Goal: Information Seeking & Learning: Learn about a topic

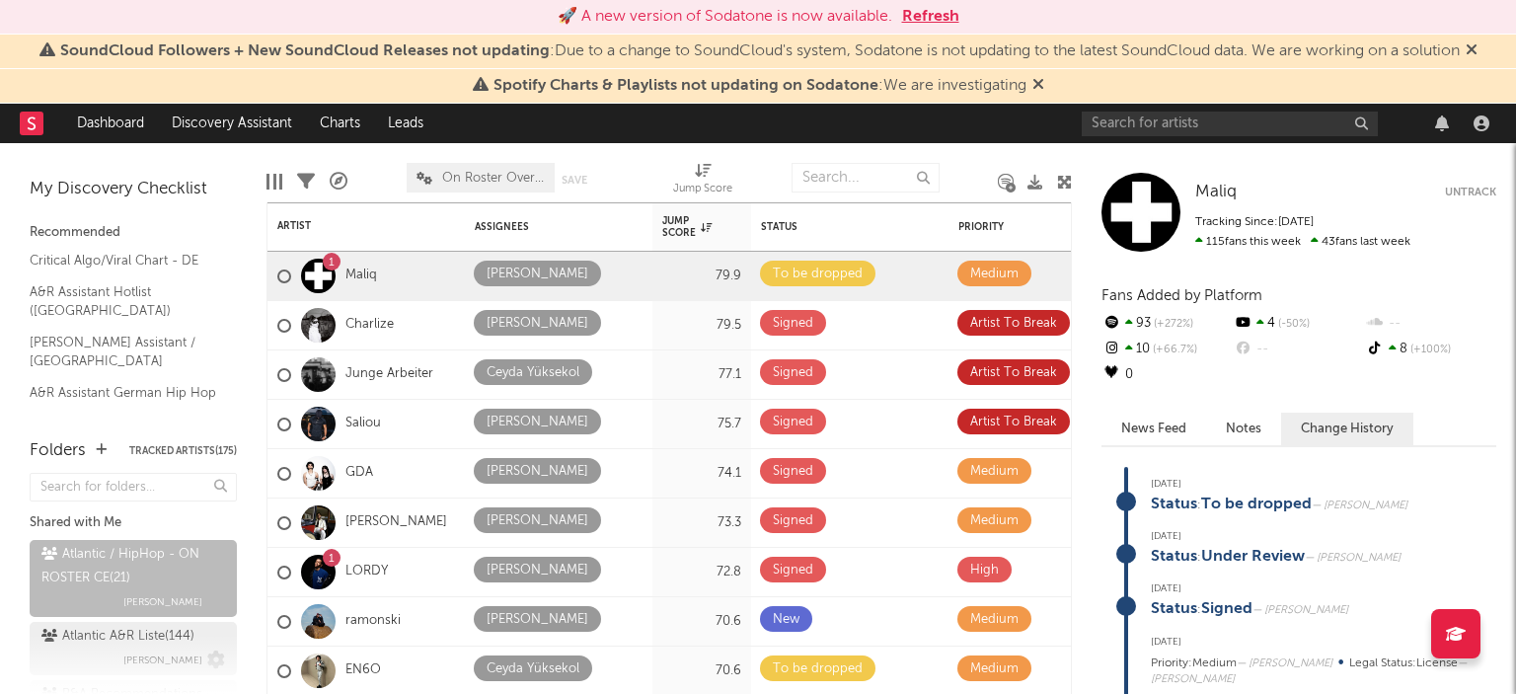
click at [129, 634] on div "Atlantic A&R Liste ( 144 )" at bounding box center [117, 637] width 153 height 24
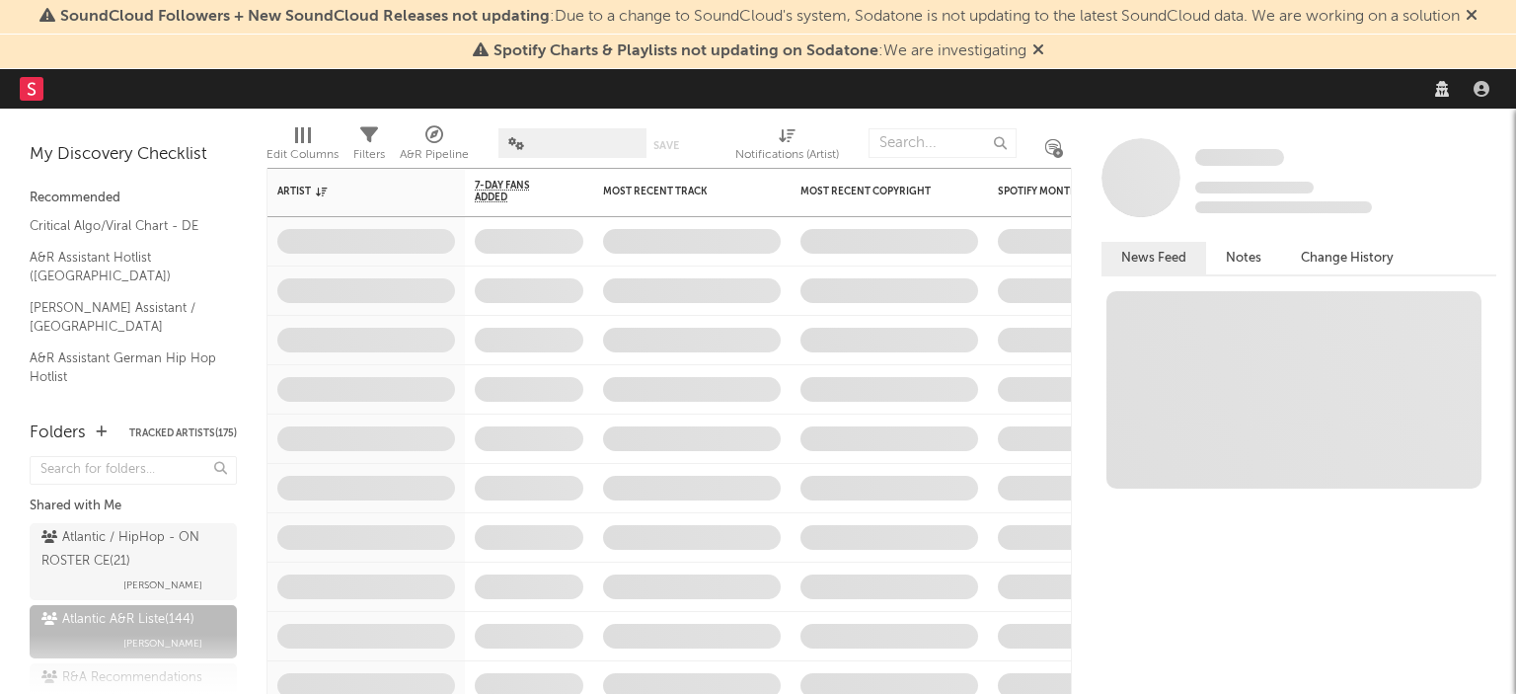
click at [132, 560] on div "Atlantic / HipHop - ON ROSTER CE ( 21 )" at bounding box center [130, 549] width 179 height 47
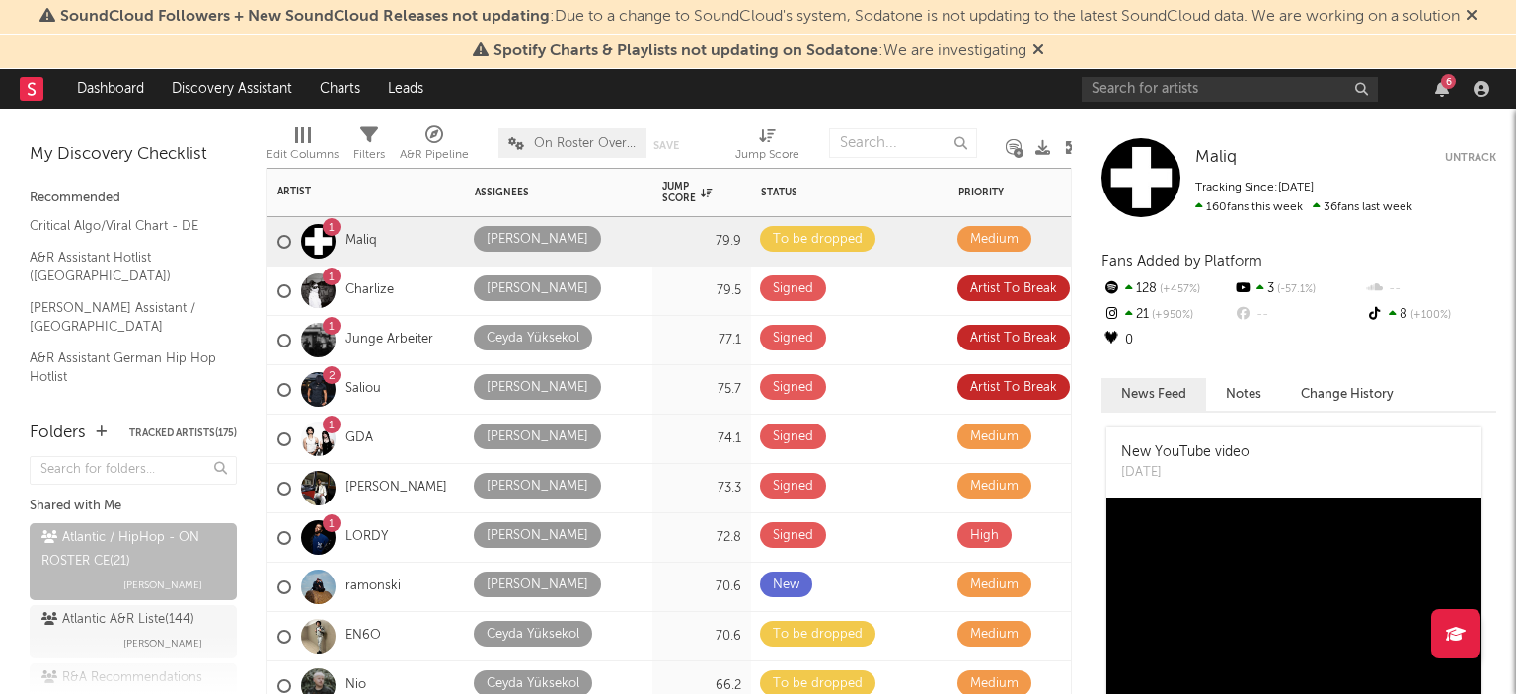
click at [409, 275] on div "1 Charlize" at bounding box center [365, 290] width 197 height 49
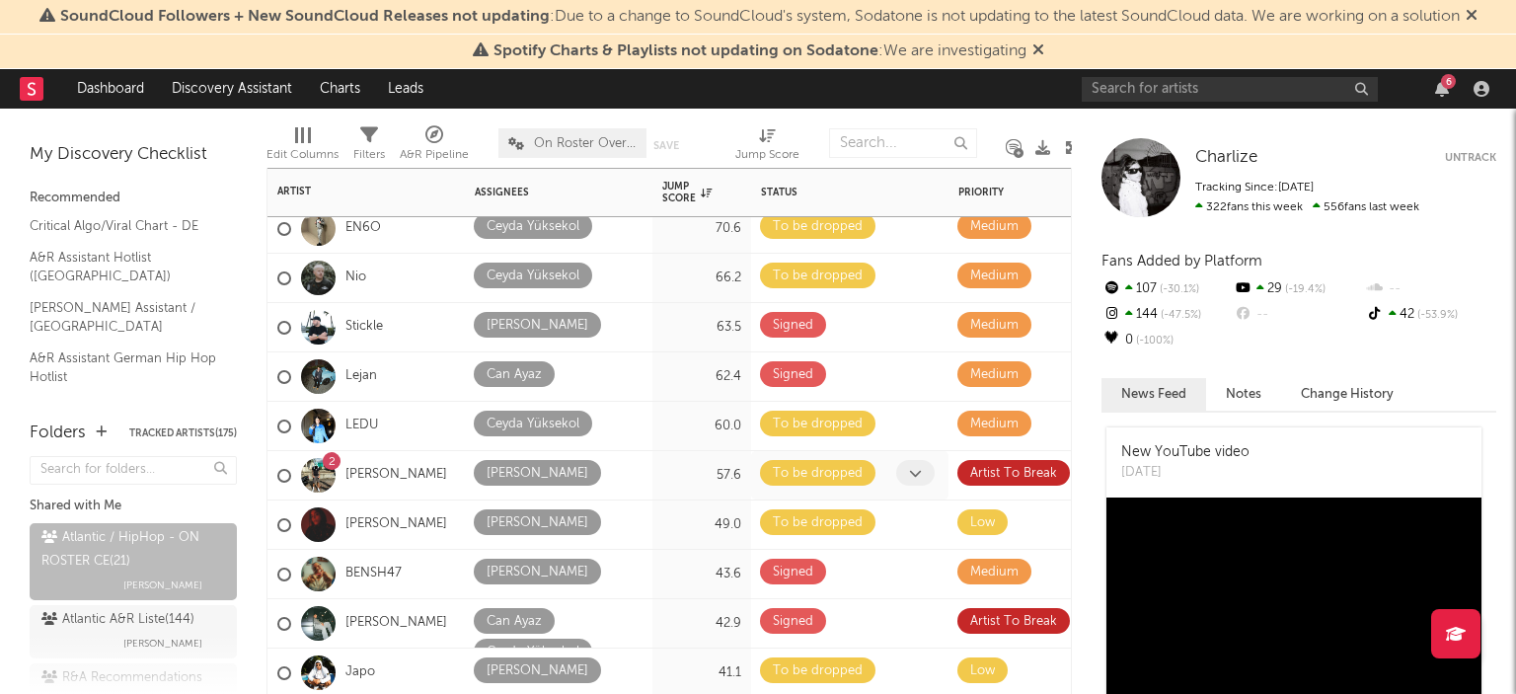
click at [893, 496] on div "To be dropped" at bounding box center [849, 475] width 197 height 48
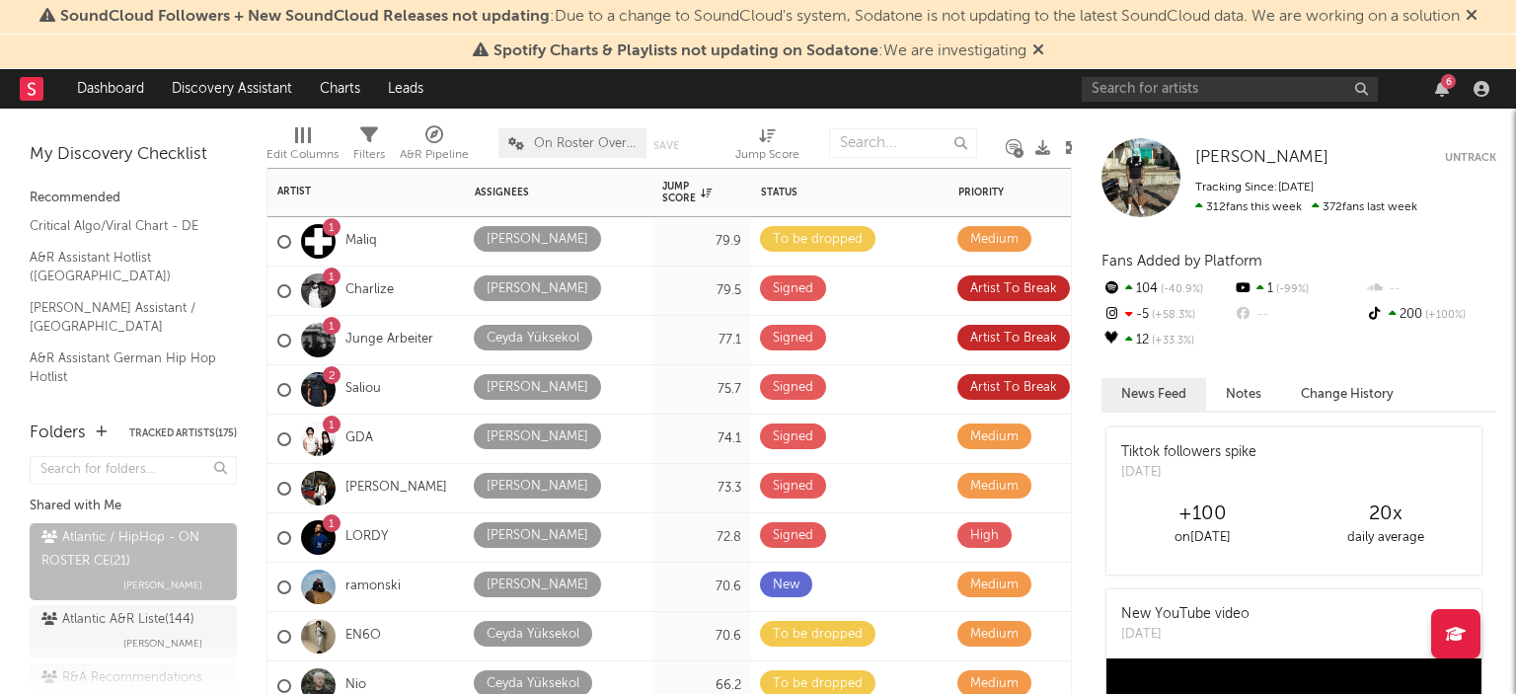
click at [428, 368] on div "2 Saliou" at bounding box center [365, 389] width 197 height 49
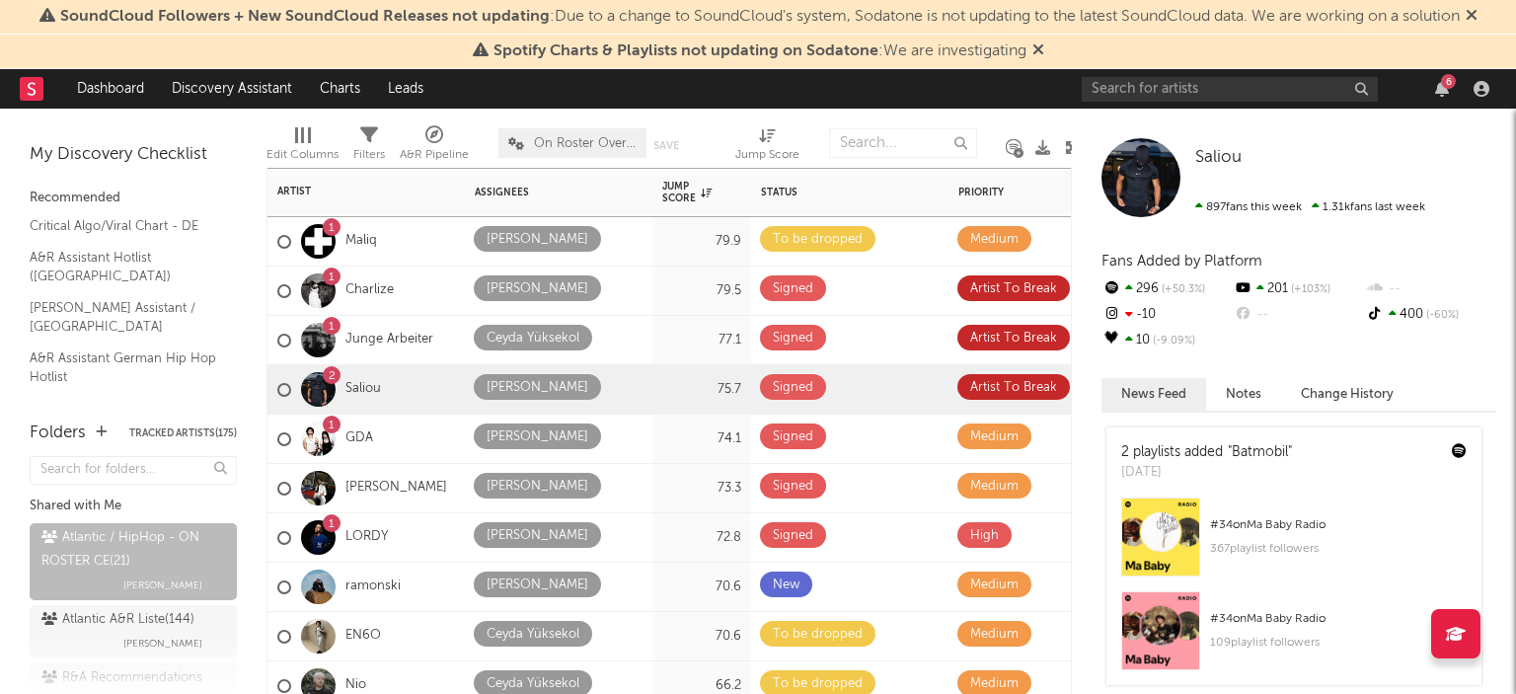
click at [440, 356] on div "1 Junge [PERSON_NAME]" at bounding box center [365, 340] width 197 height 49
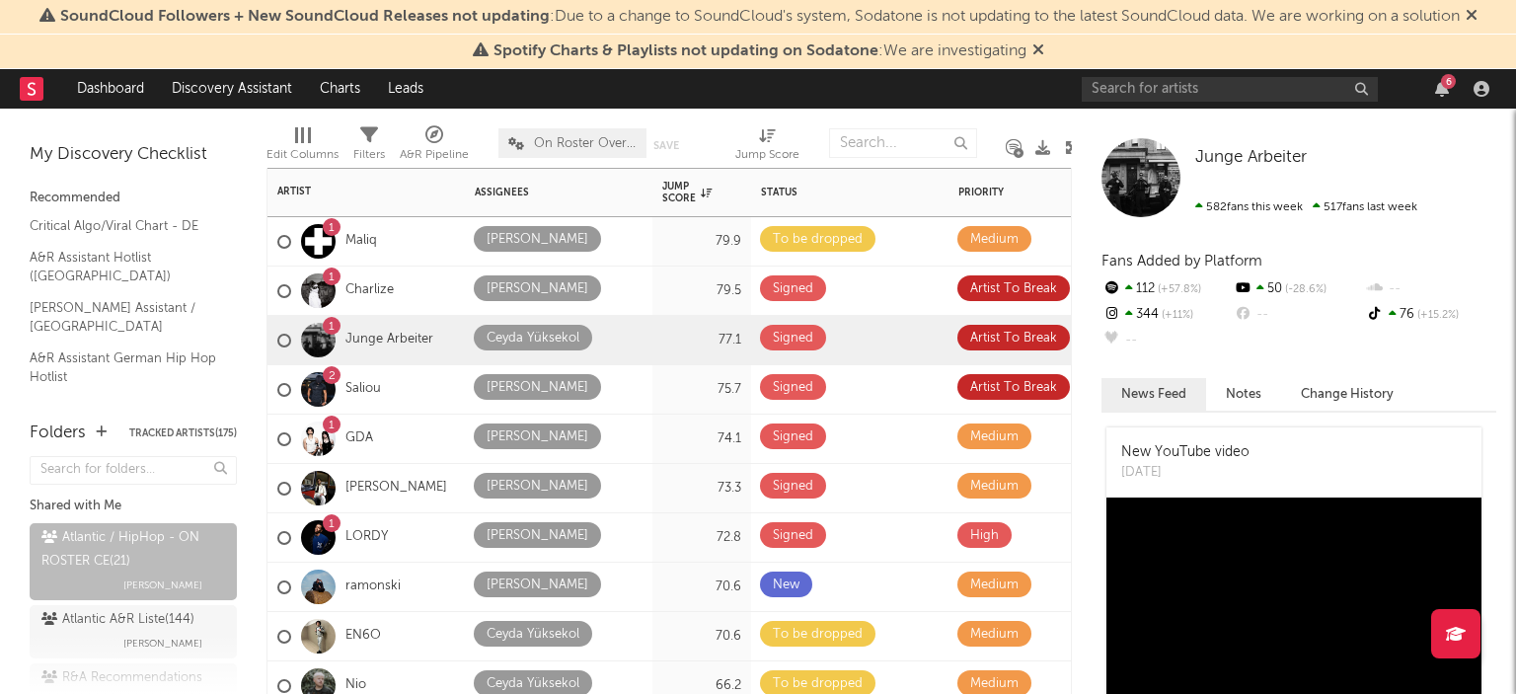
click at [434, 385] on div "2 Saliou" at bounding box center [365, 389] width 197 height 49
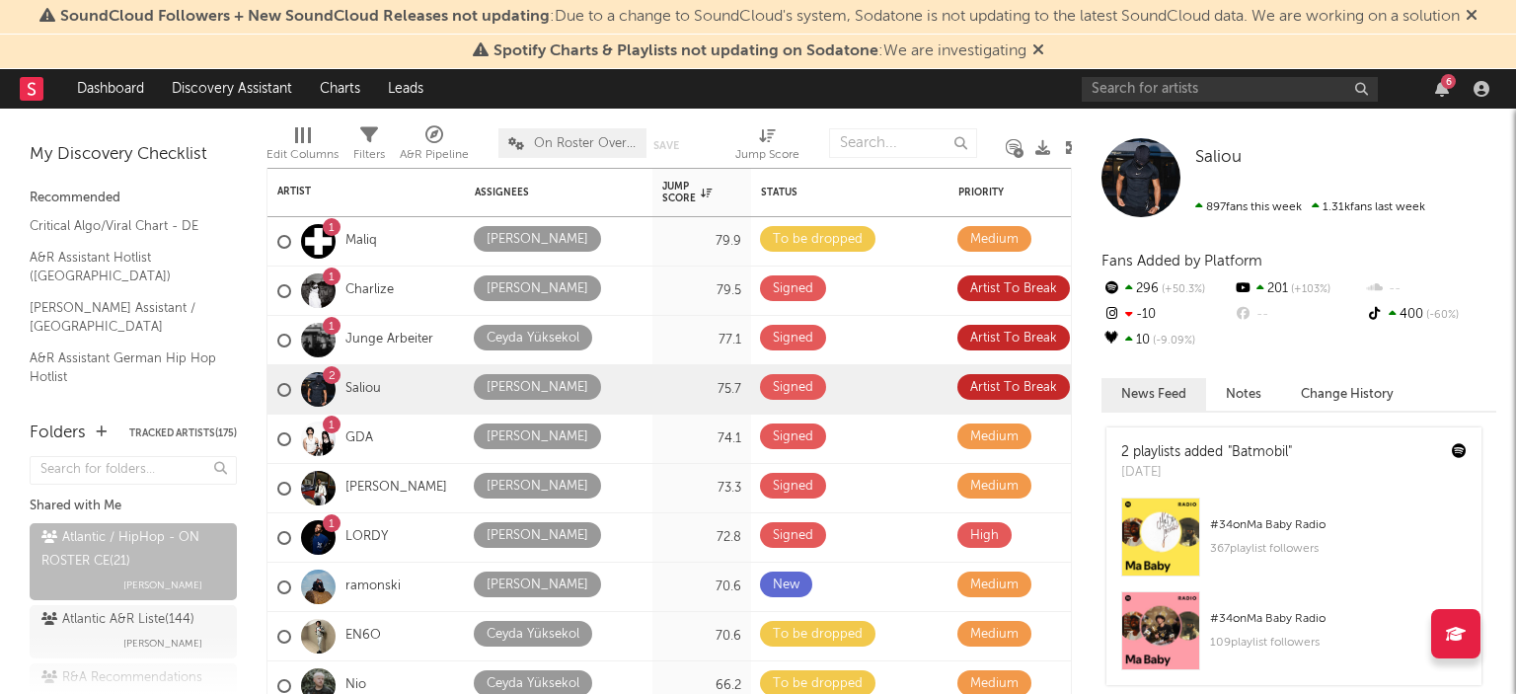
click at [1450, 98] on div "6" at bounding box center [1289, 88] width 415 height 39
click at [1447, 90] on icon "button" at bounding box center [1442, 89] width 14 height 16
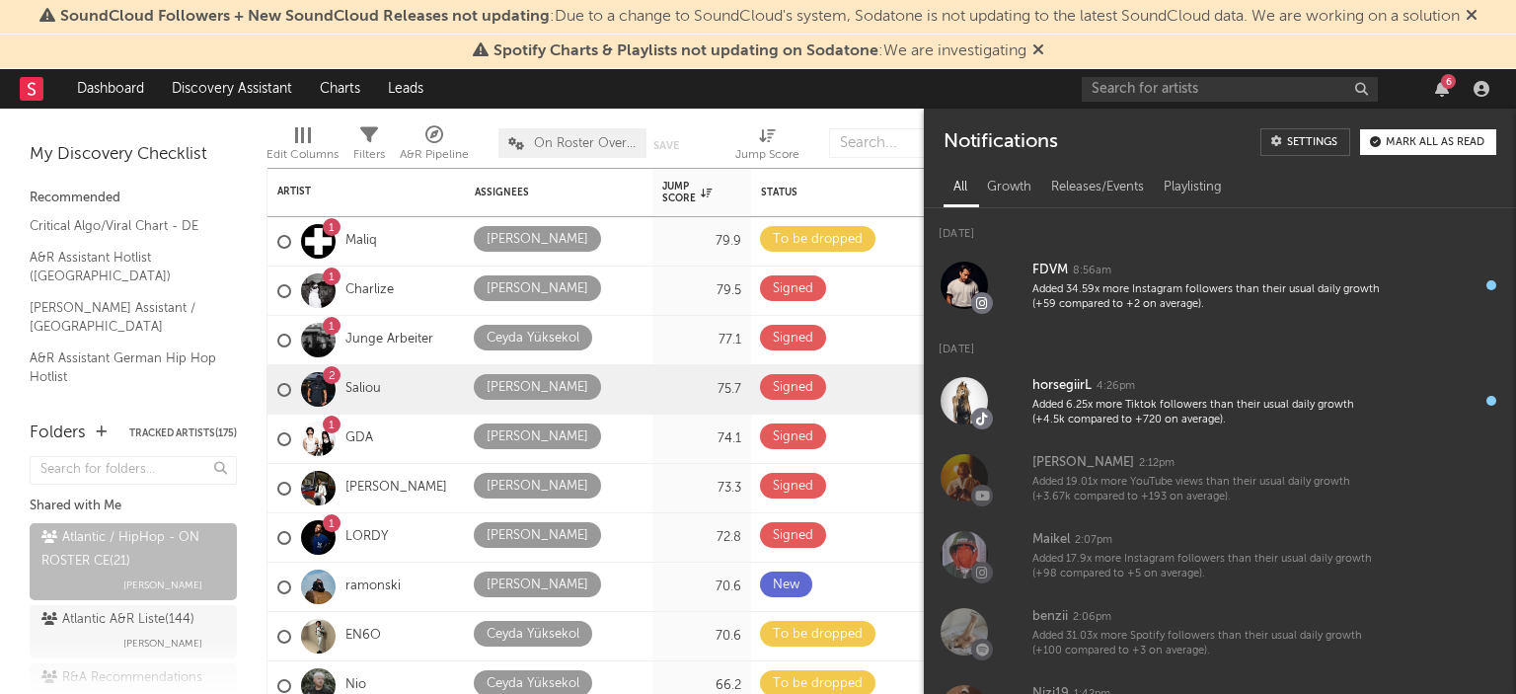
click at [1413, 149] on button "Mark all as read" at bounding box center [1428, 142] width 136 height 26
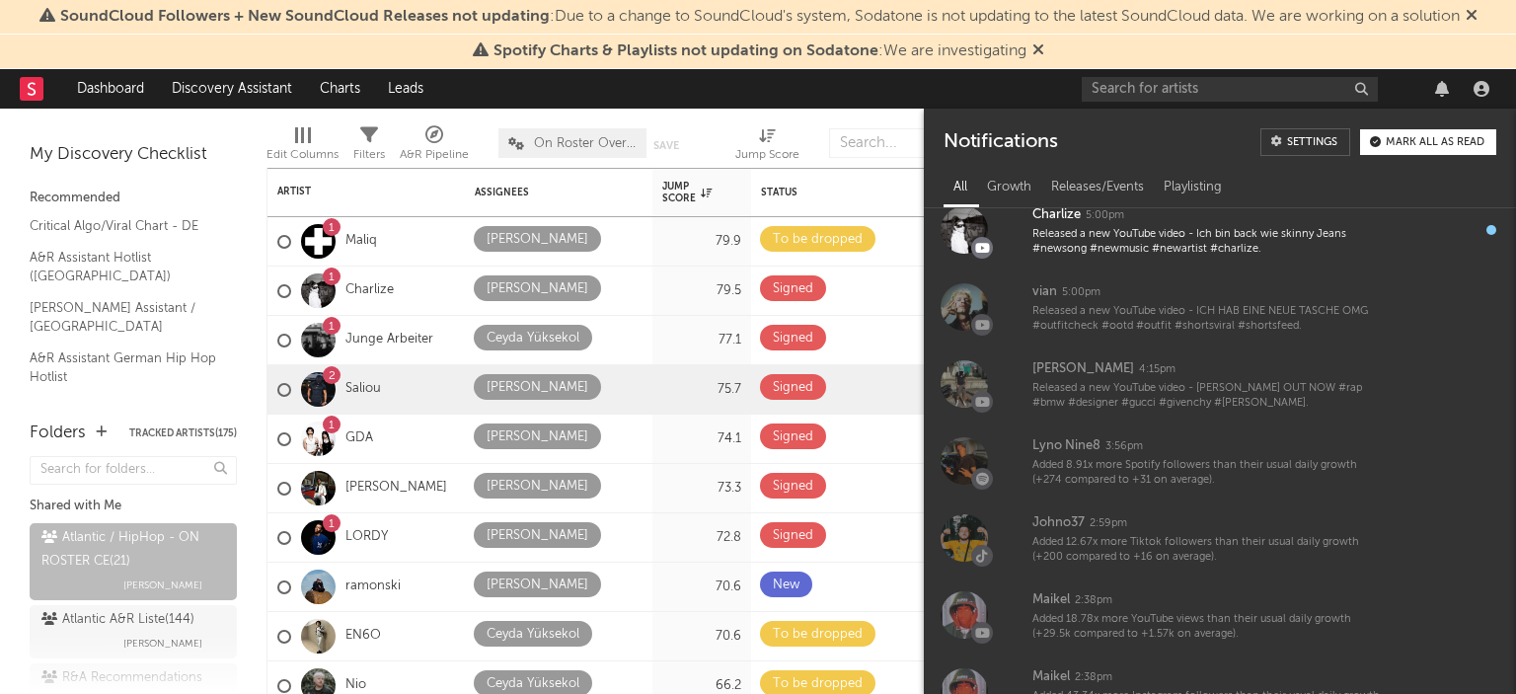
scroll to position [1946, 0]
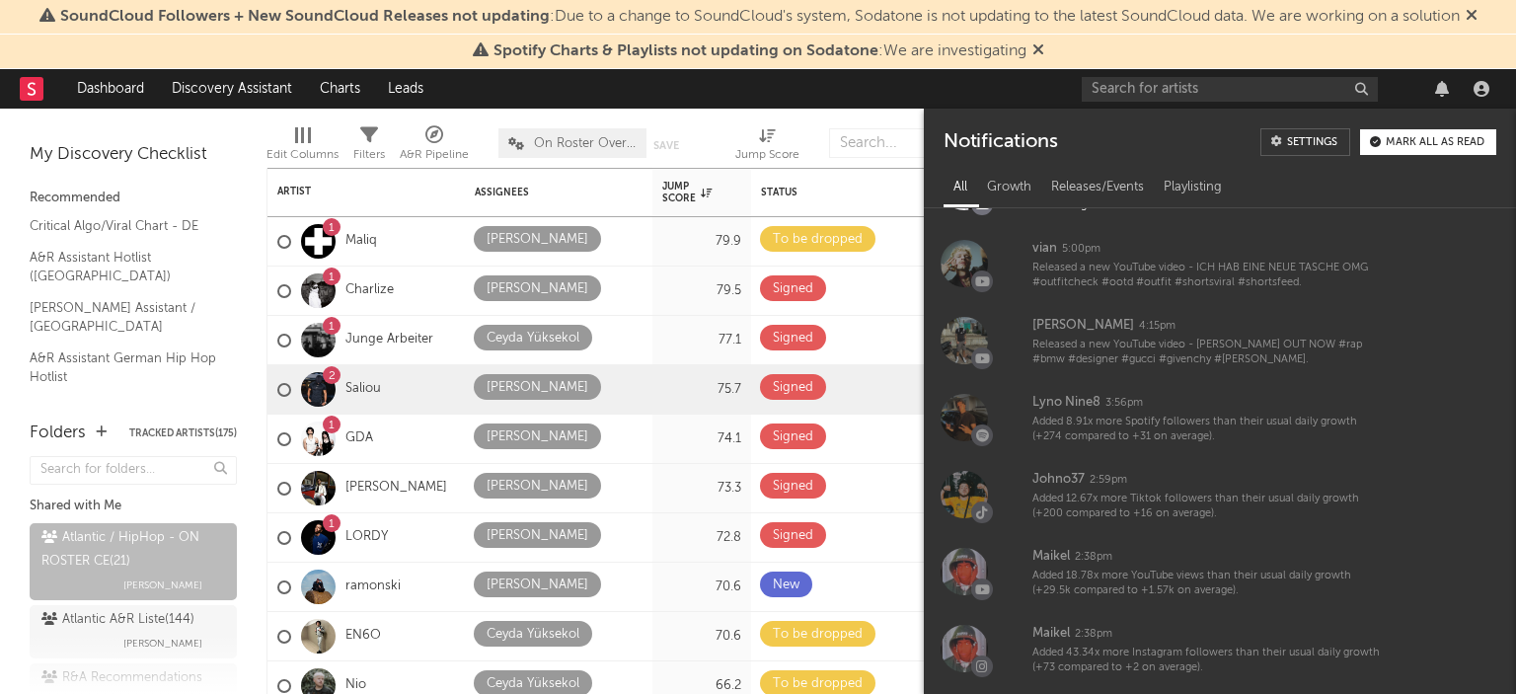
click at [702, 123] on div "On Roster Overview Save Save as" at bounding box center [601, 142] width 207 height 49
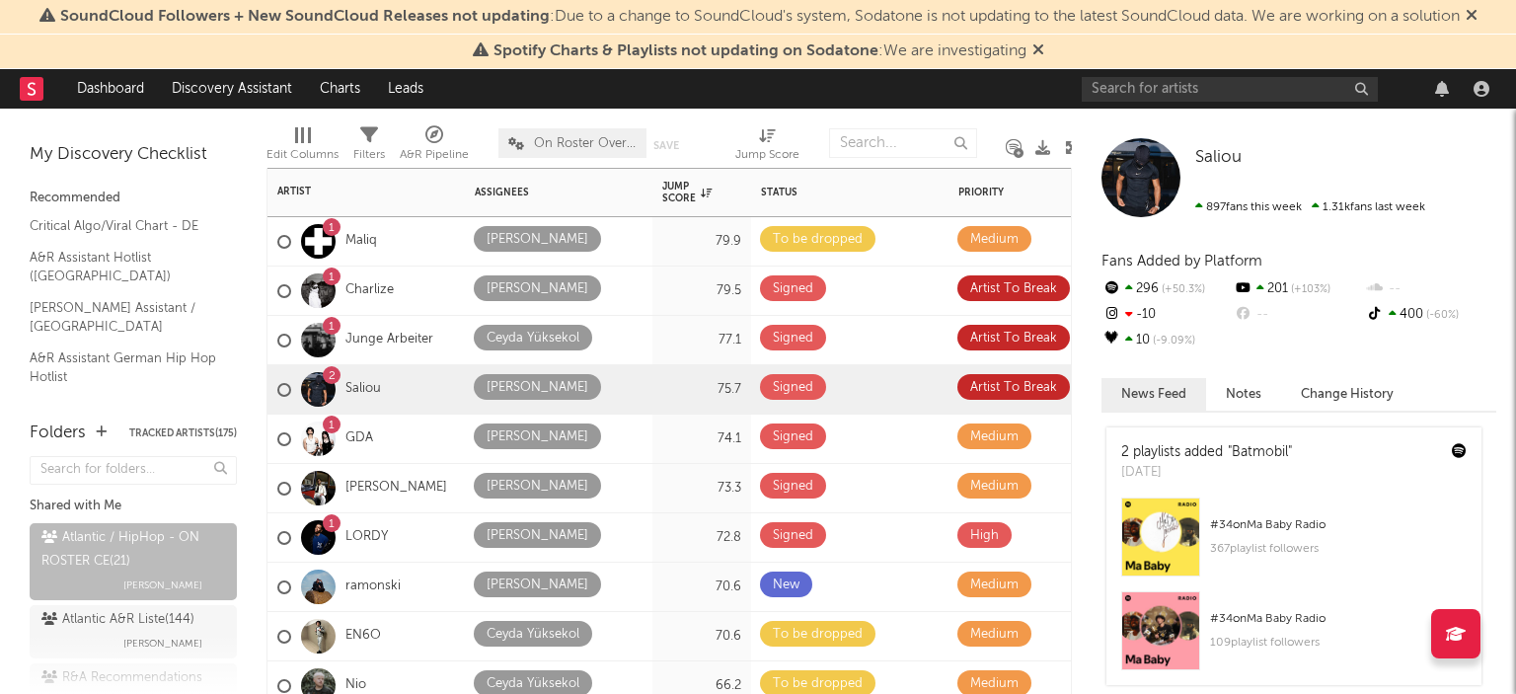
click at [402, 546] on div "1 LORDY" at bounding box center [365, 537] width 197 height 49
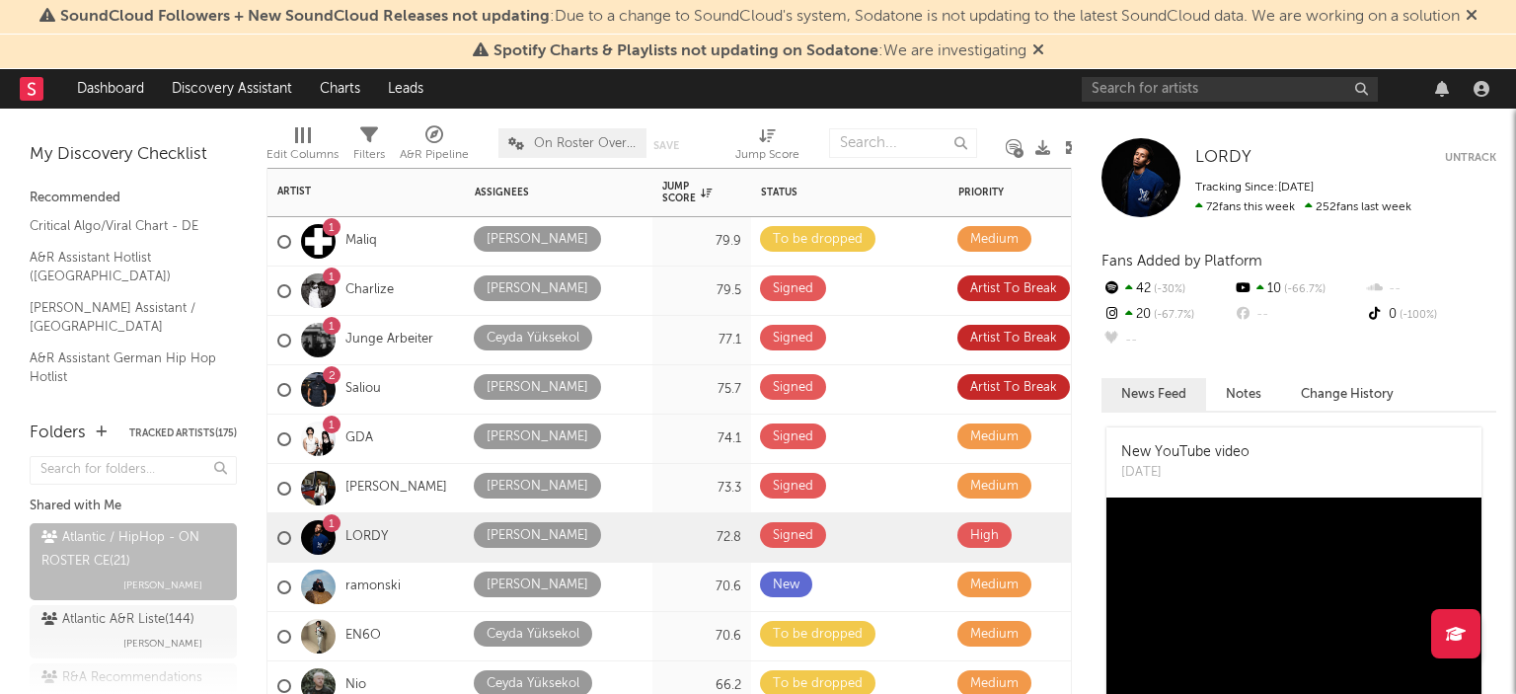
click at [400, 421] on div "1 GDA" at bounding box center [365, 439] width 197 height 49
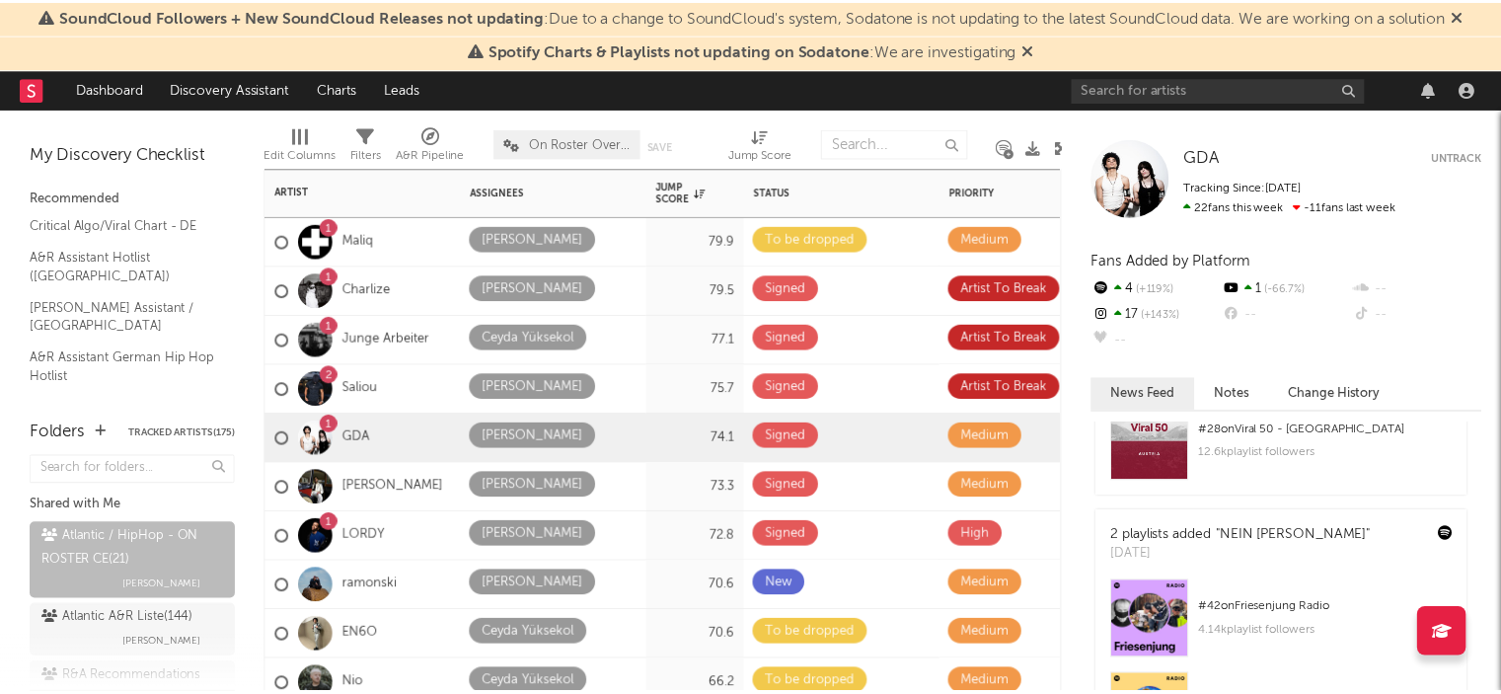
scroll to position [1159, 0]
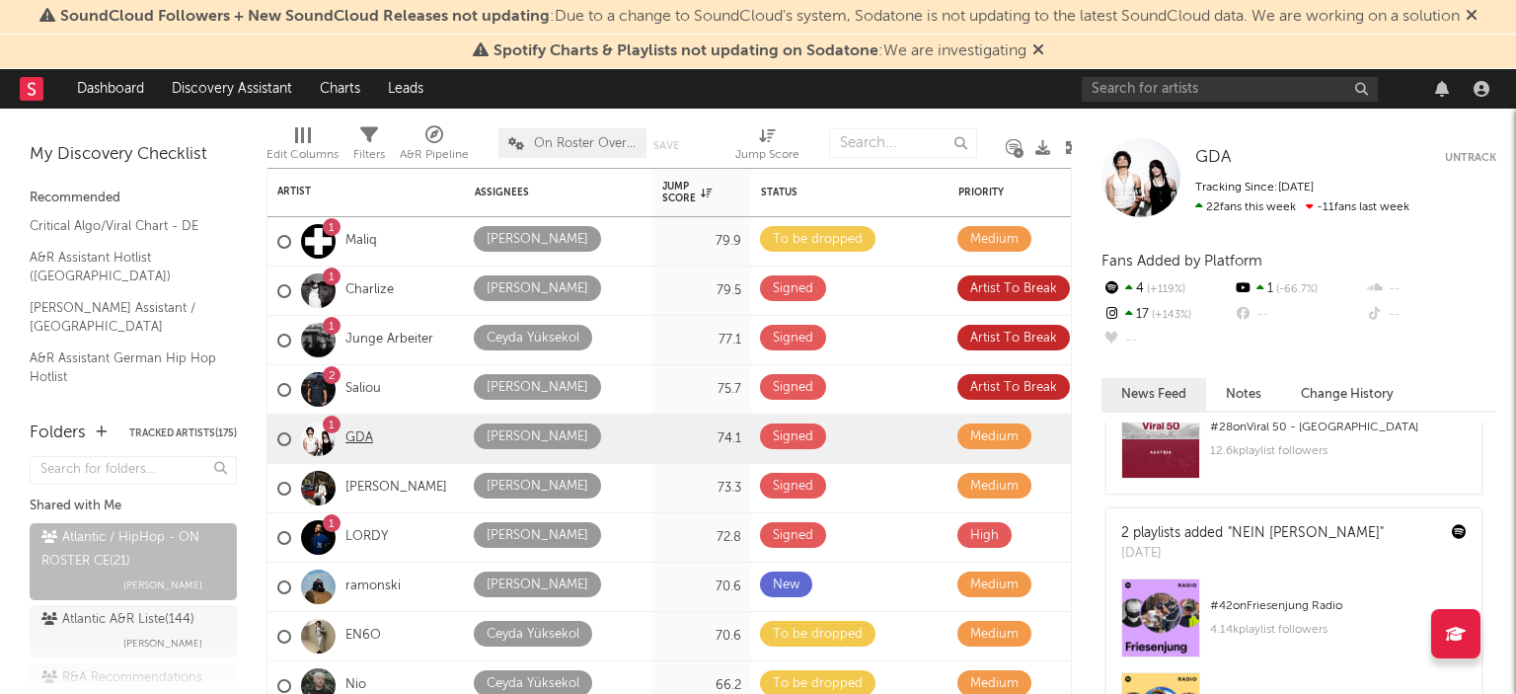
click at [359, 437] on link "GDA" at bounding box center [359, 438] width 28 height 17
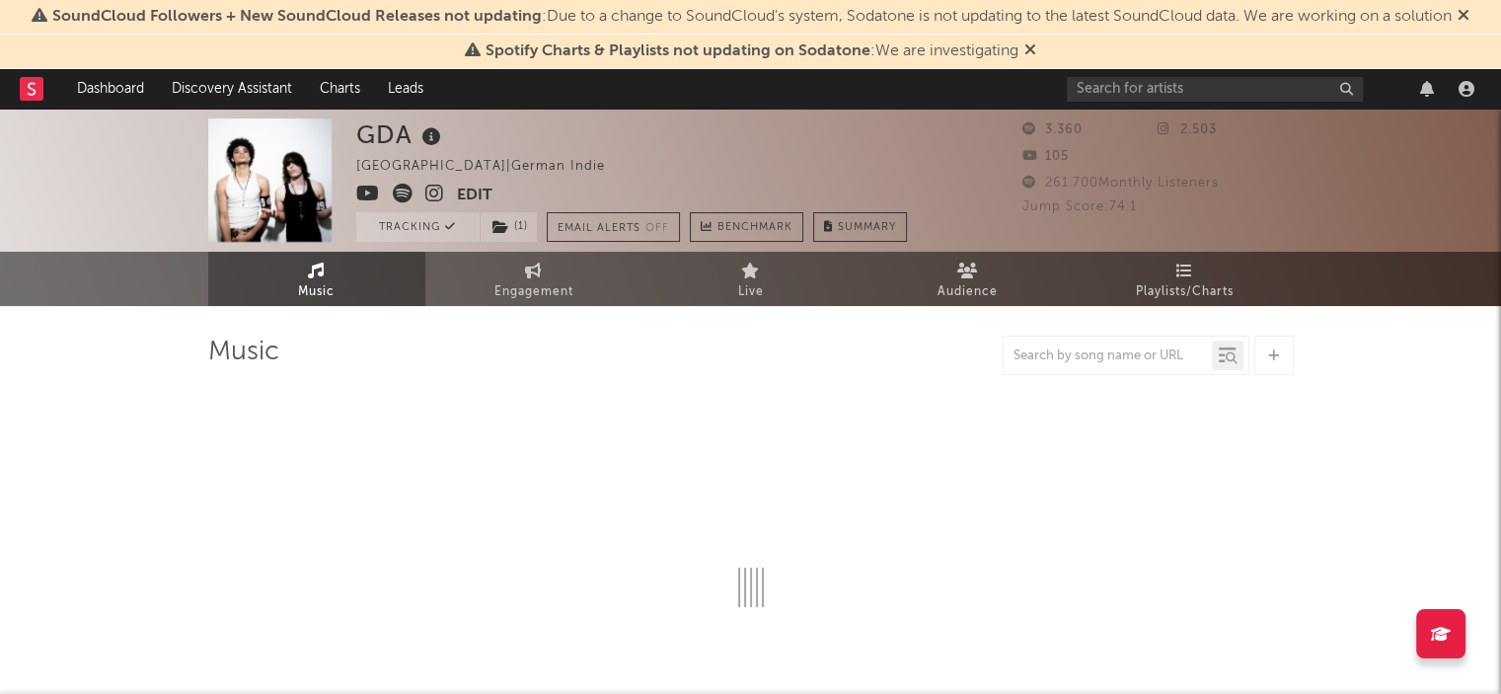
select select "1w"
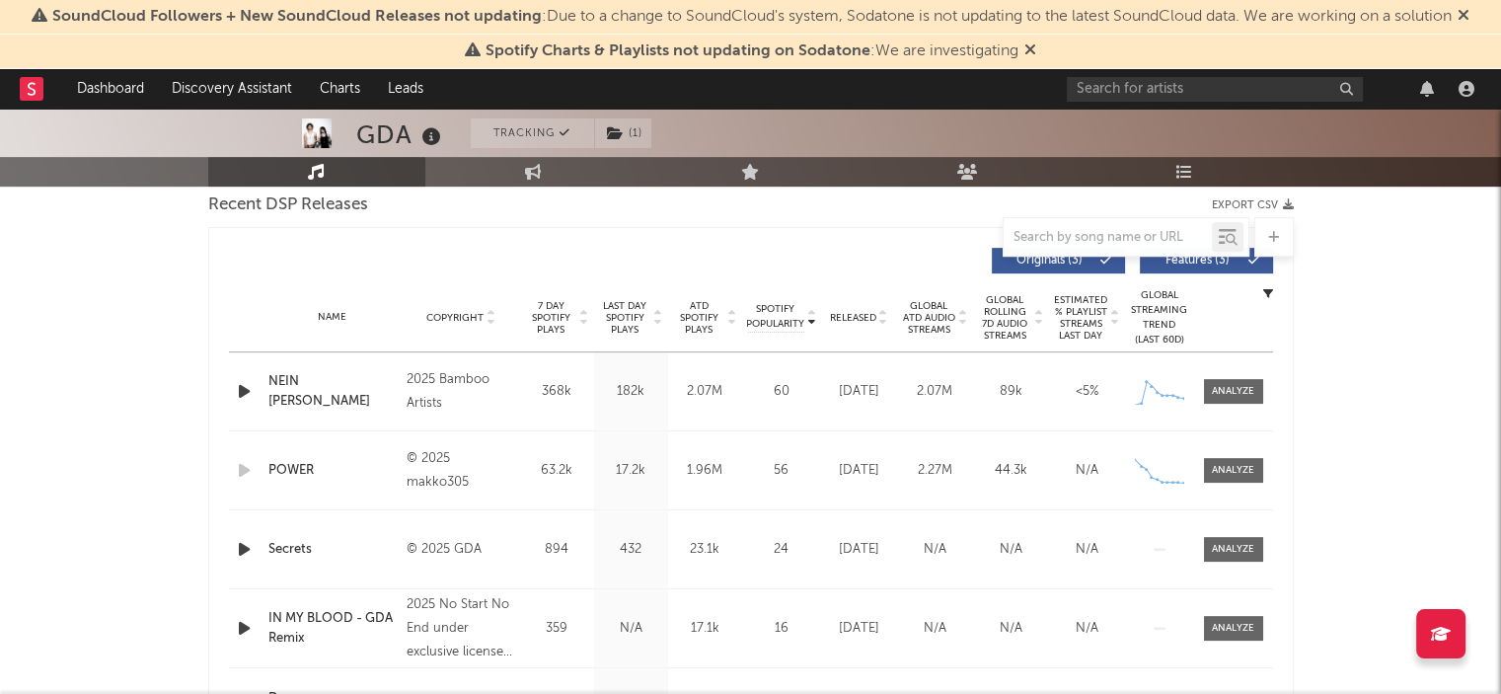
scroll to position [705, 0]
click at [1240, 544] on div at bounding box center [1233, 547] width 42 height 15
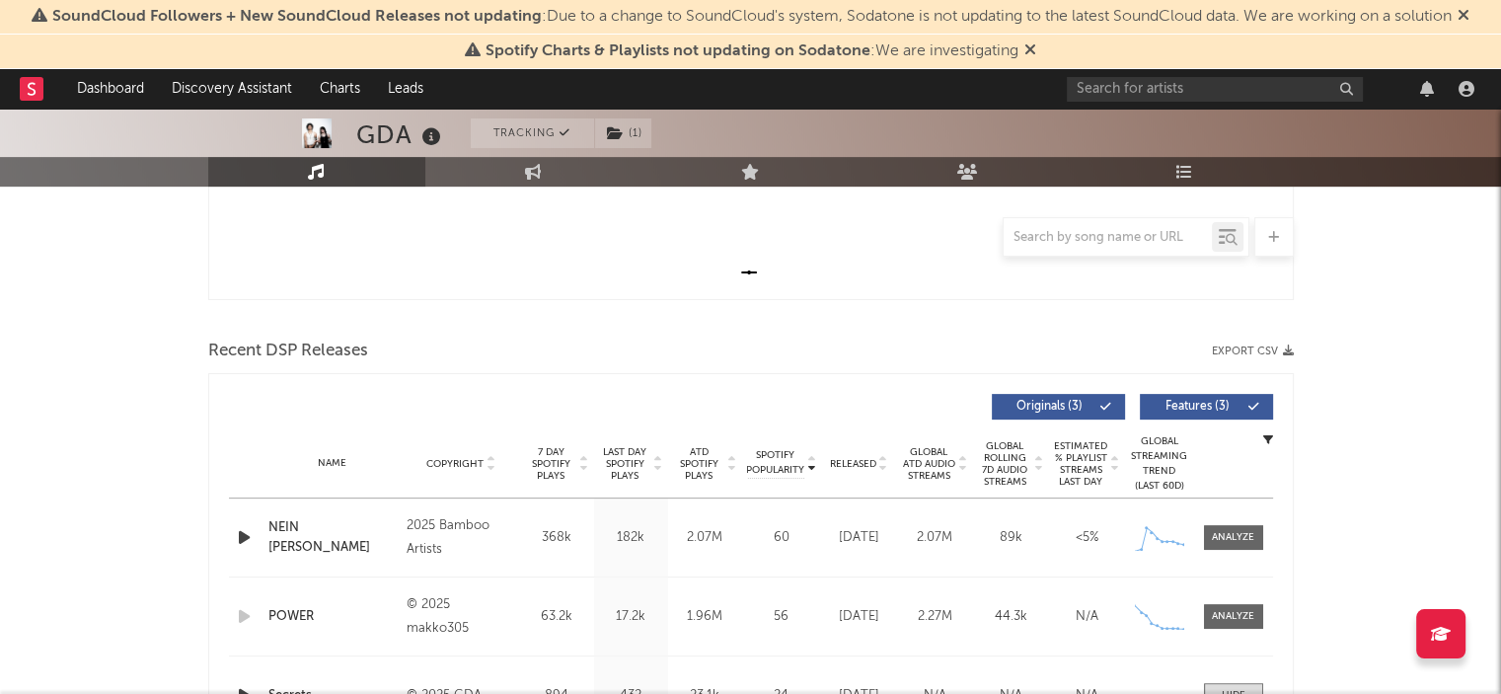
scroll to position [557, 0]
click at [1161, 402] on span "Features ( 3 )" at bounding box center [1198, 407] width 91 height 12
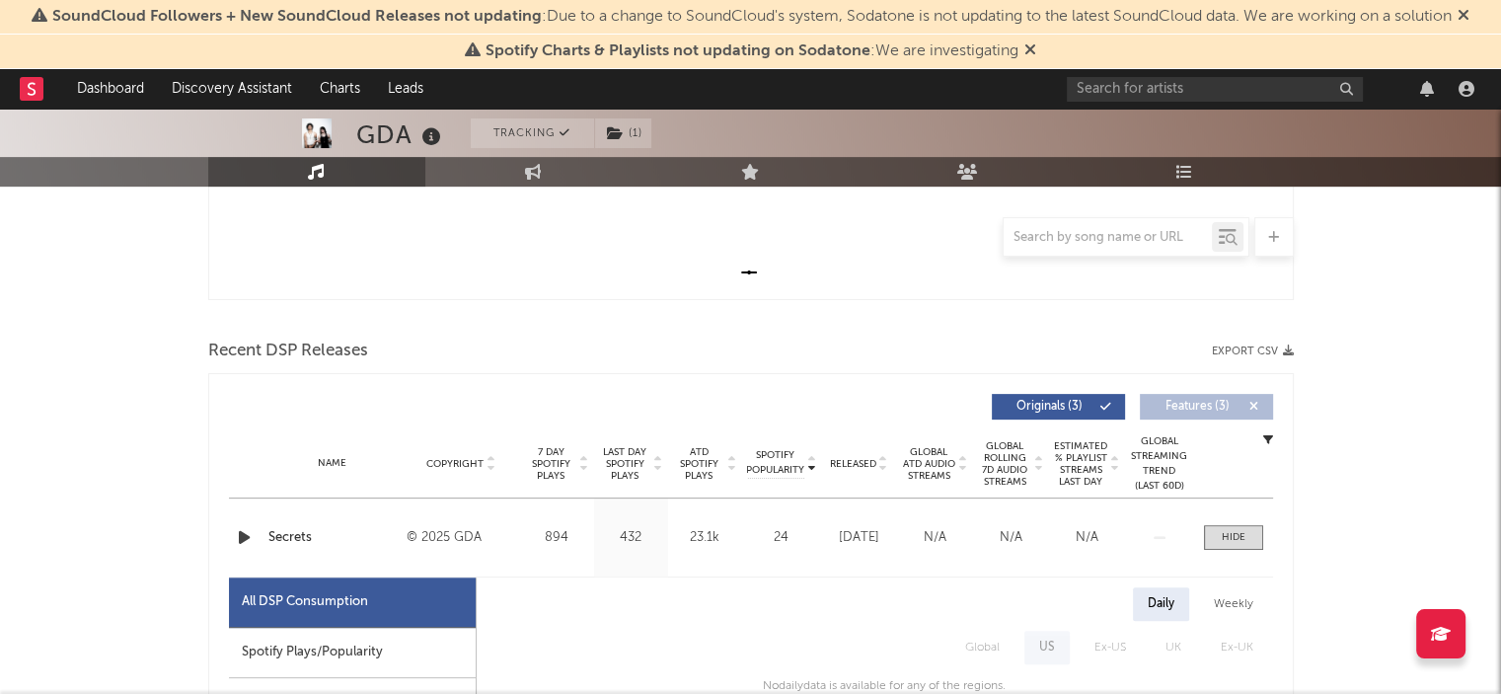
click at [537, 513] on div "Name Secrets Copyright © 2025 GDA Label Atlantic Records [GEOGRAPHIC_DATA] Albu…" at bounding box center [751, 537] width 1044 height 78
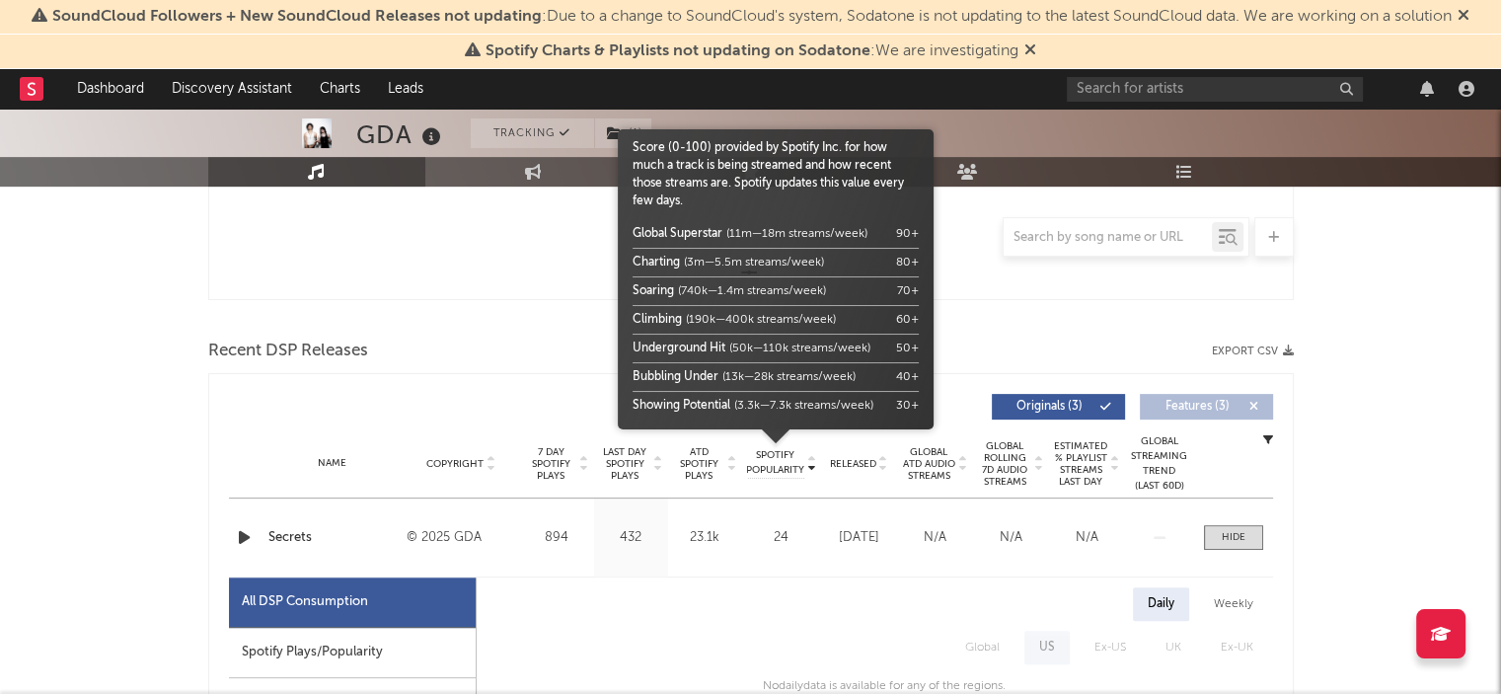
click at [774, 458] on span "Spotify Popularity" at bounding box center [775, 463] width 58 height 30
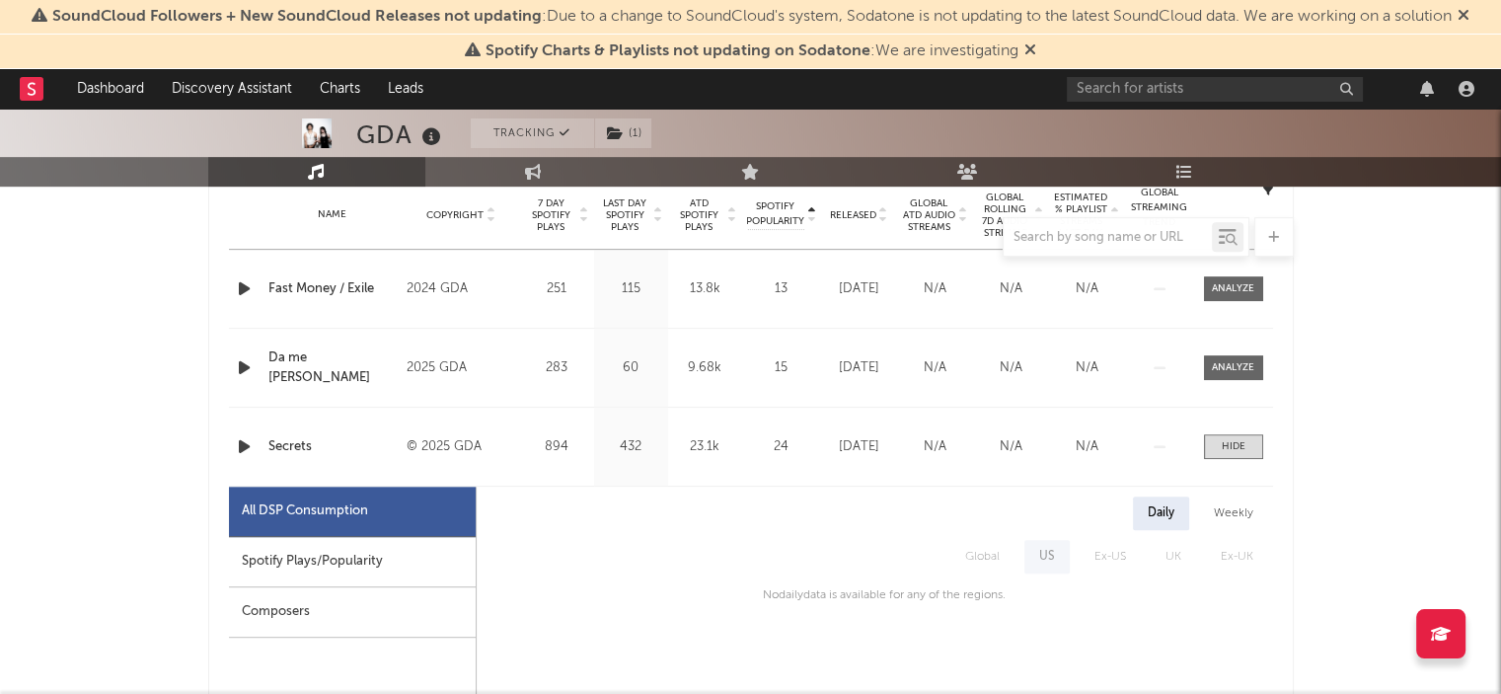
scroll to position [807, 0]
click at [313, 462] on div "Name Secrets Copyright © 2025 GDA Label Atlantic Records [GEOGRAPHIC_DATA] Albu…" at bounding box center [751, 445] width 1044 height 78
click at [558, 441] on div "894" at bounding box center [557, 445] width 64 height 20
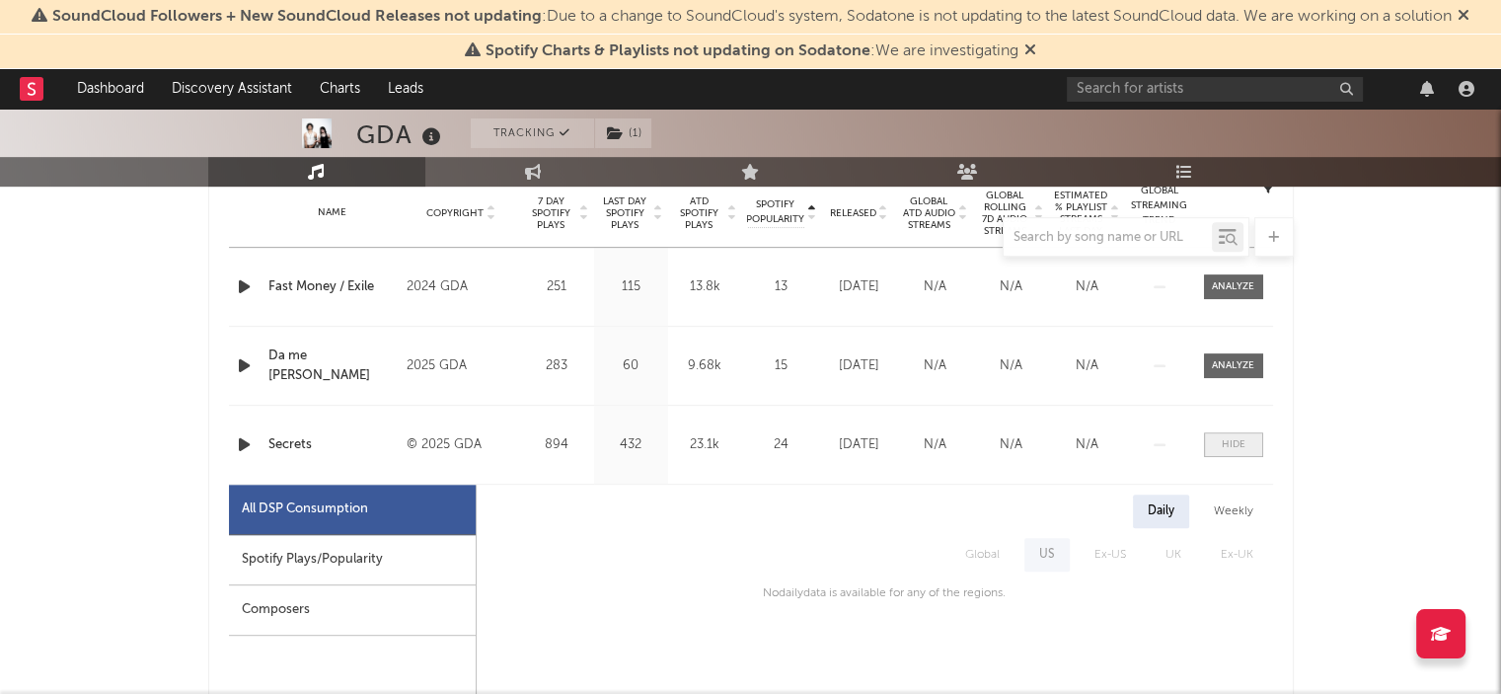
click at [1231, 444] on div at bounding box center [1234, 444] width 24 height 15
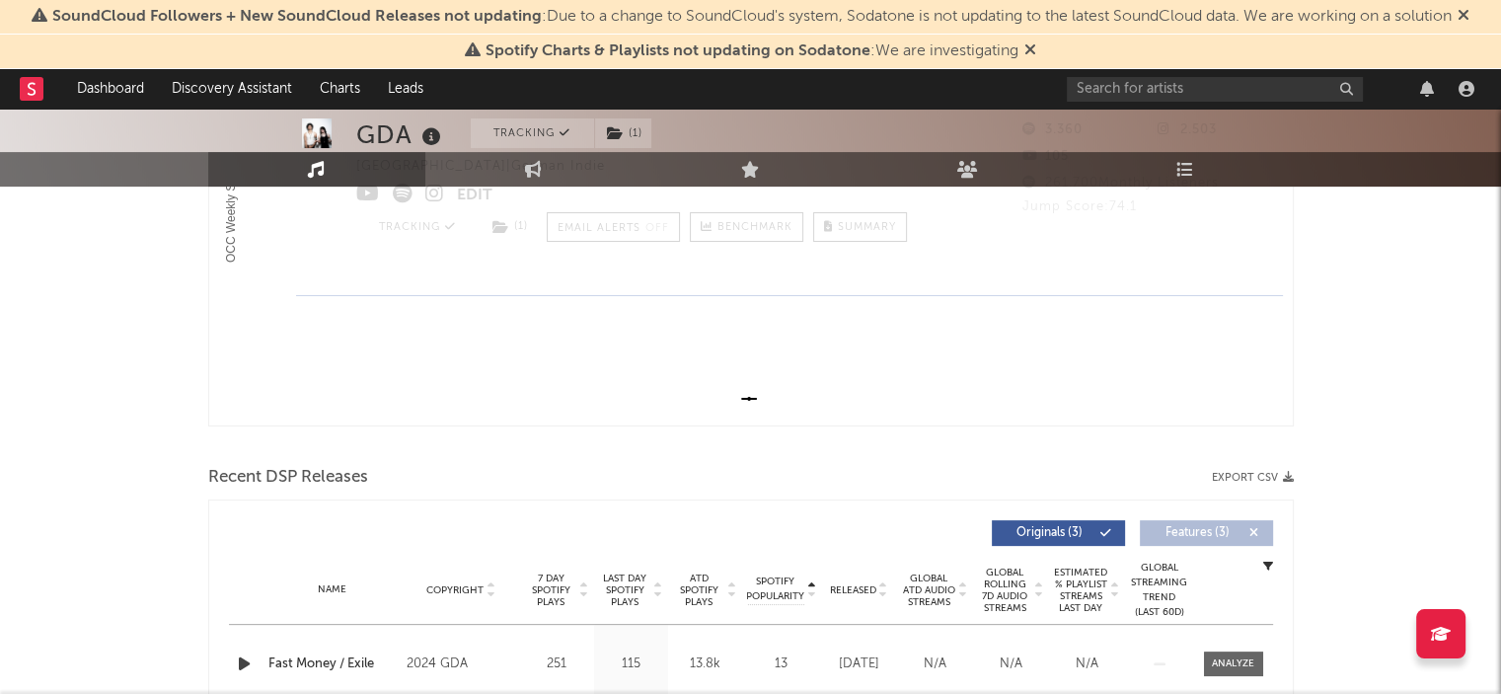
scroll to position [0, 0]
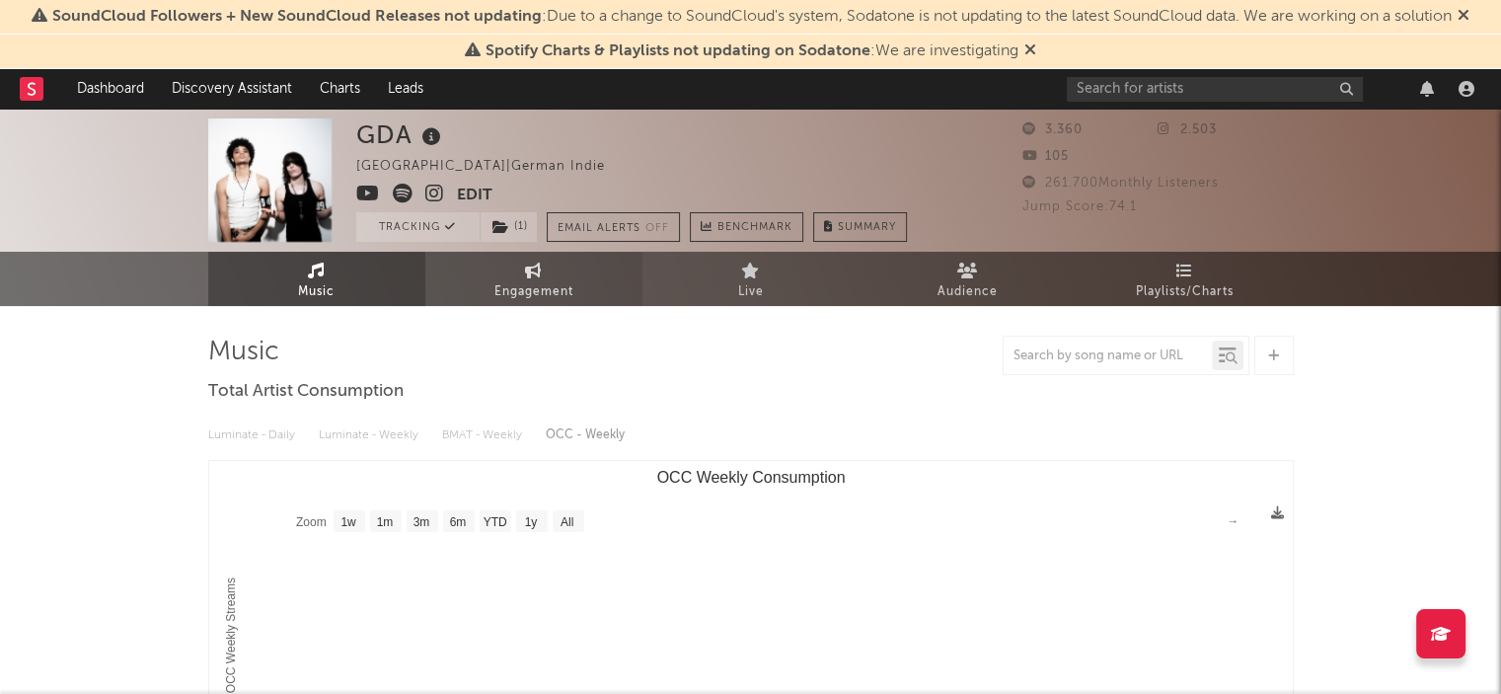
click at [476, 284] on link "Engagement" at bounding box center [533, 279] width 217 height 54
select select "1w"
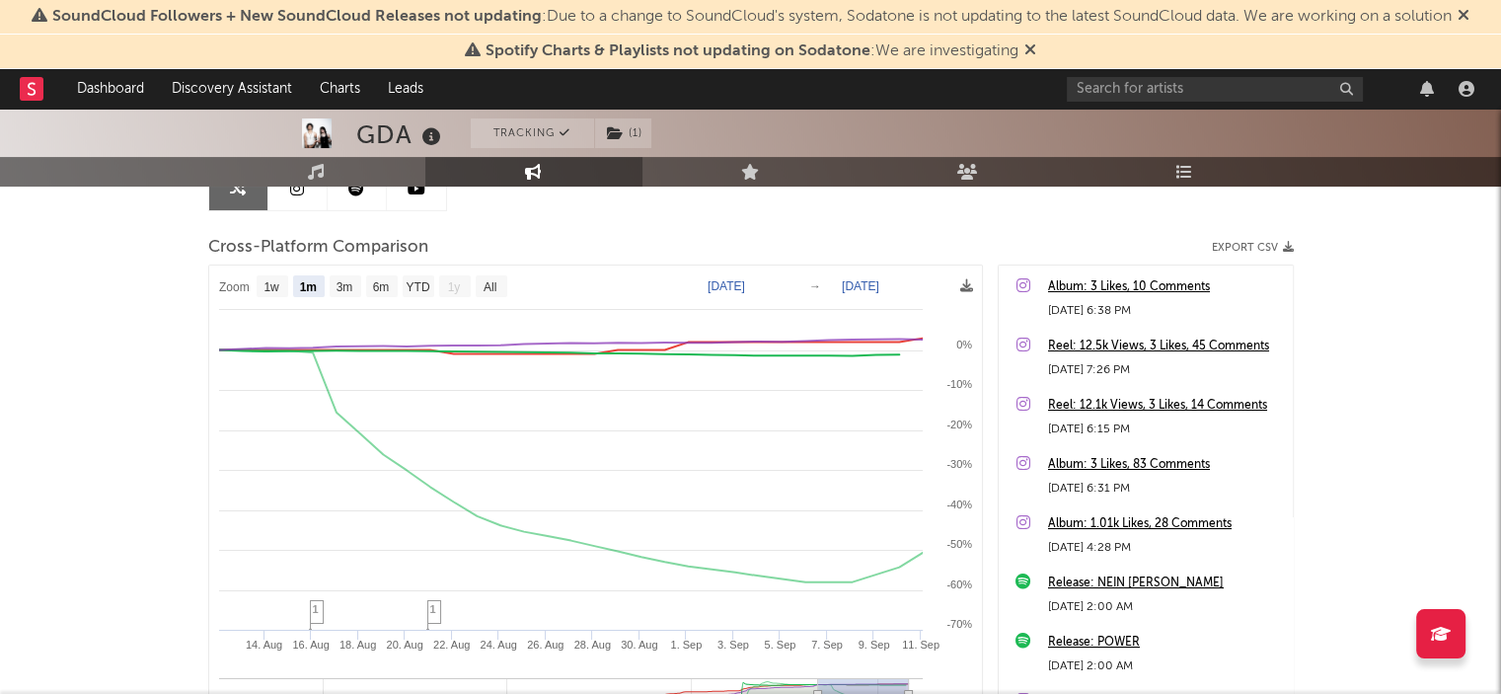
scroll to position [239, 0]
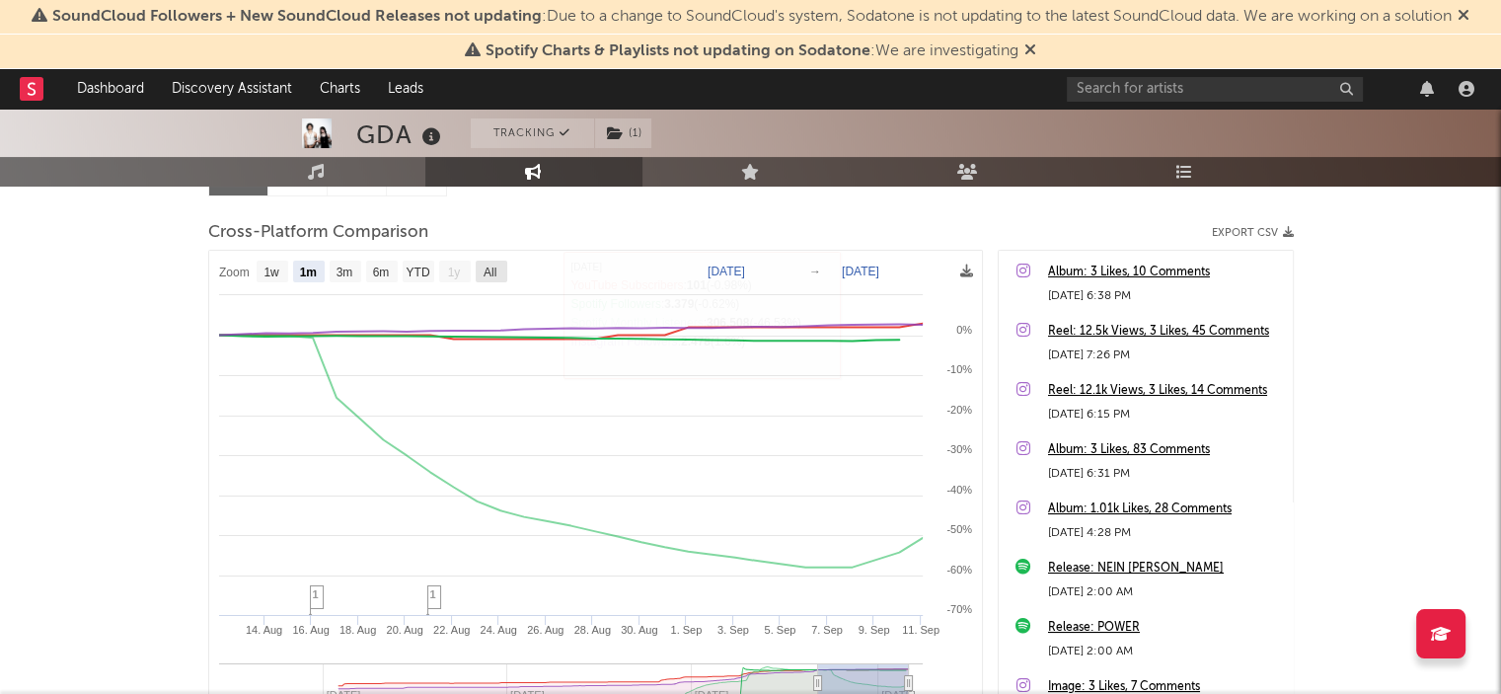
click at [485, 266] on text "All" at bounding box center [489, 273] width 13 height 14
select select "All"
type input "[DATE]"
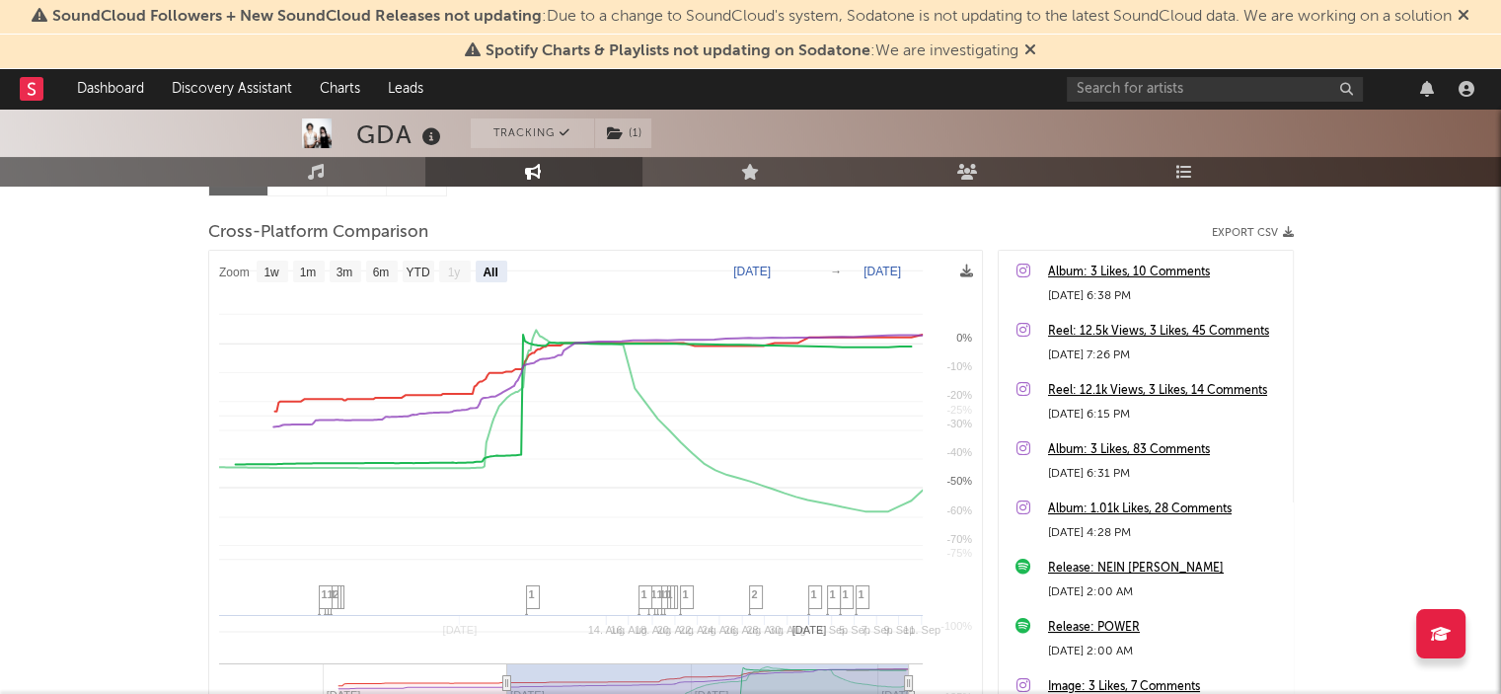
select select "All"
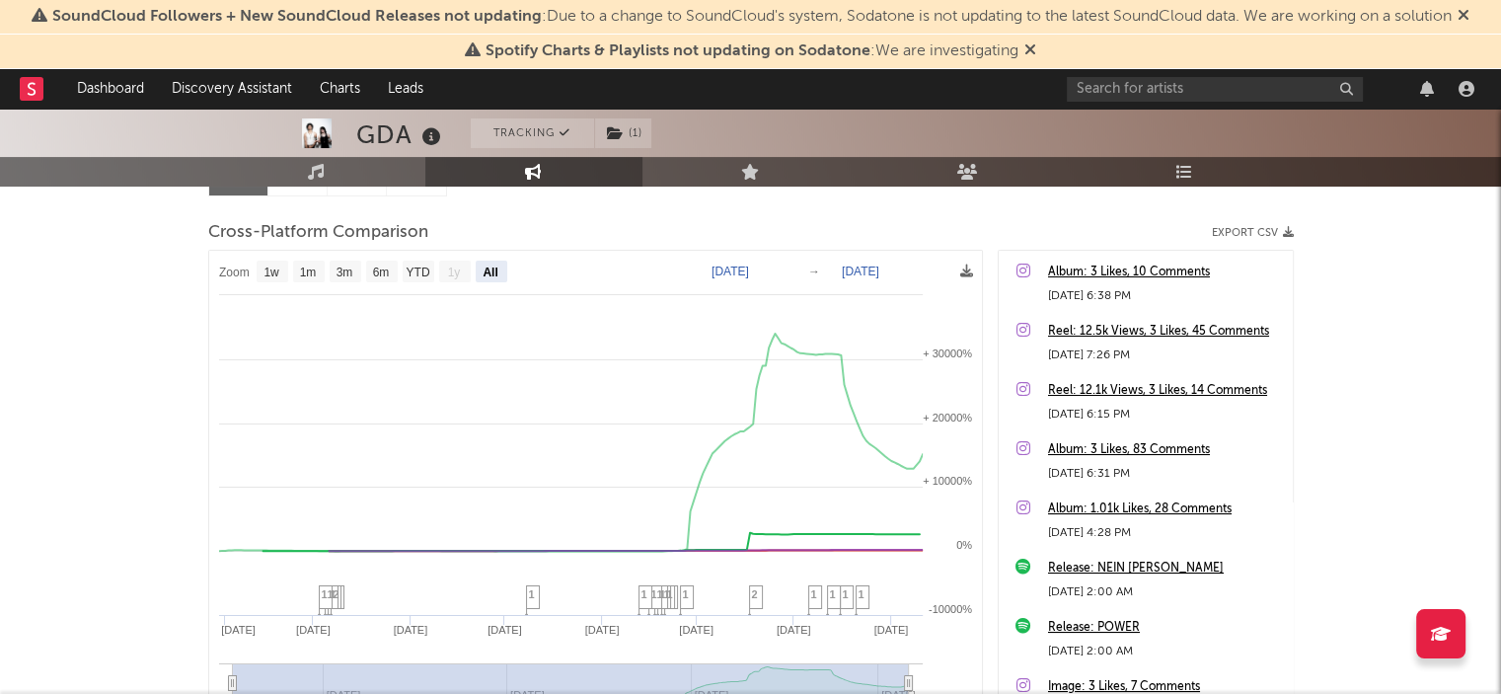
scroll to position [0, 0]
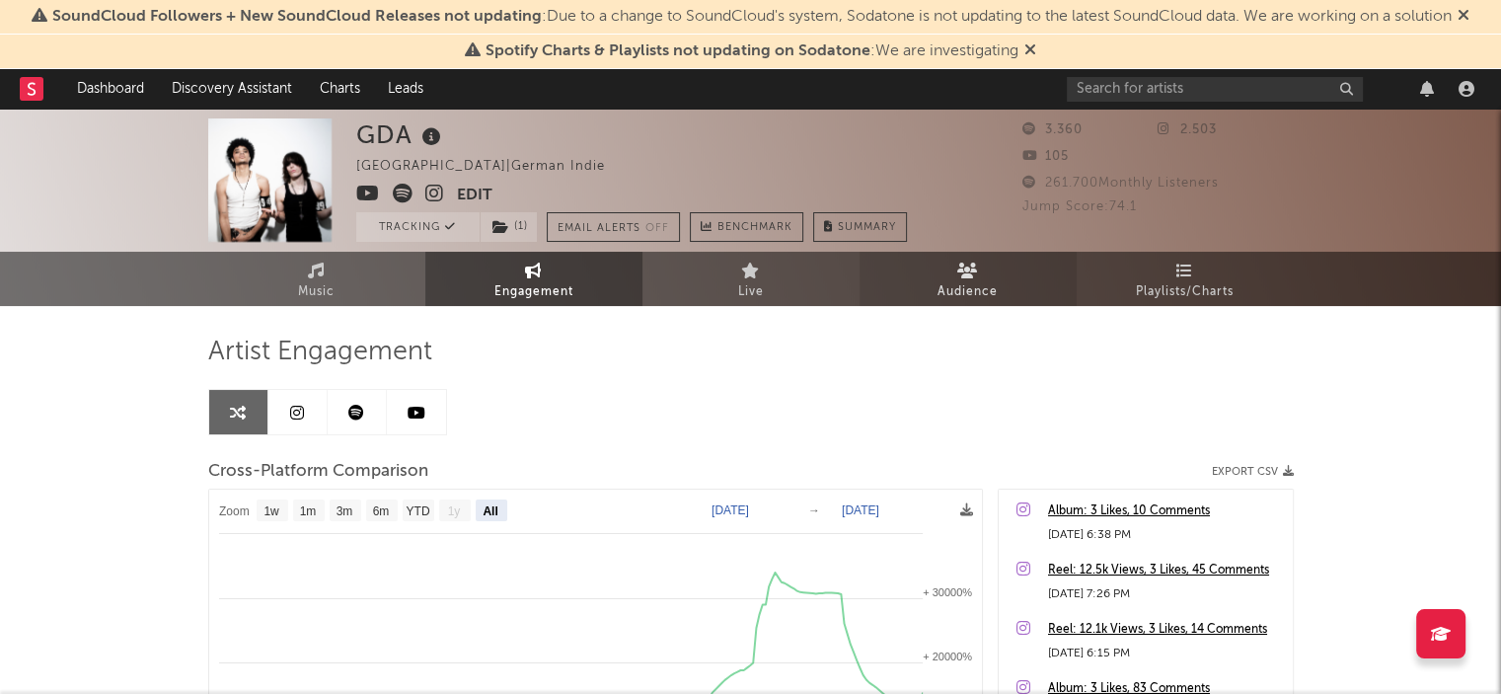
click at [988, 289] on span "Audience" at bounding box center [968, 292] width 60 height 24
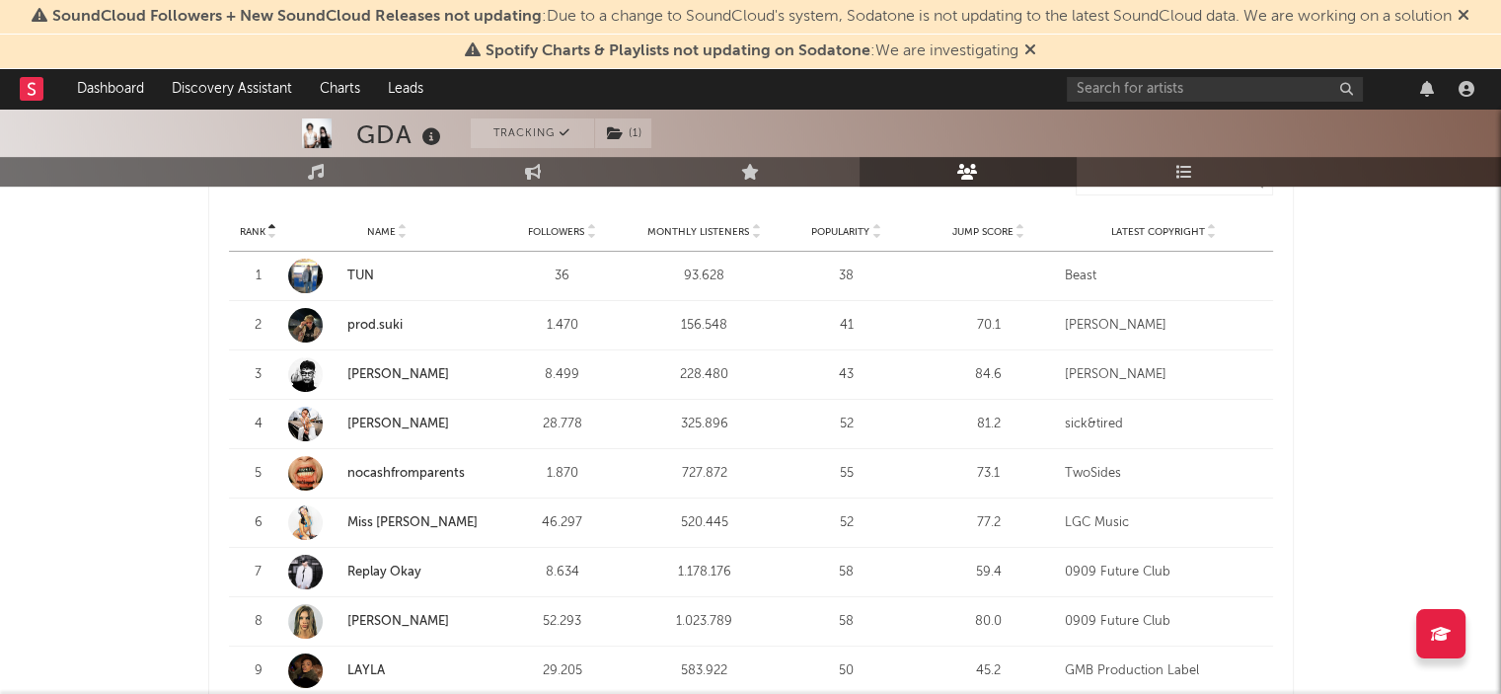
scroll to position [784, 0]
click at [412, 469] on link "nocashfromparents" at bounding box center [405, 471] width 117 height 13
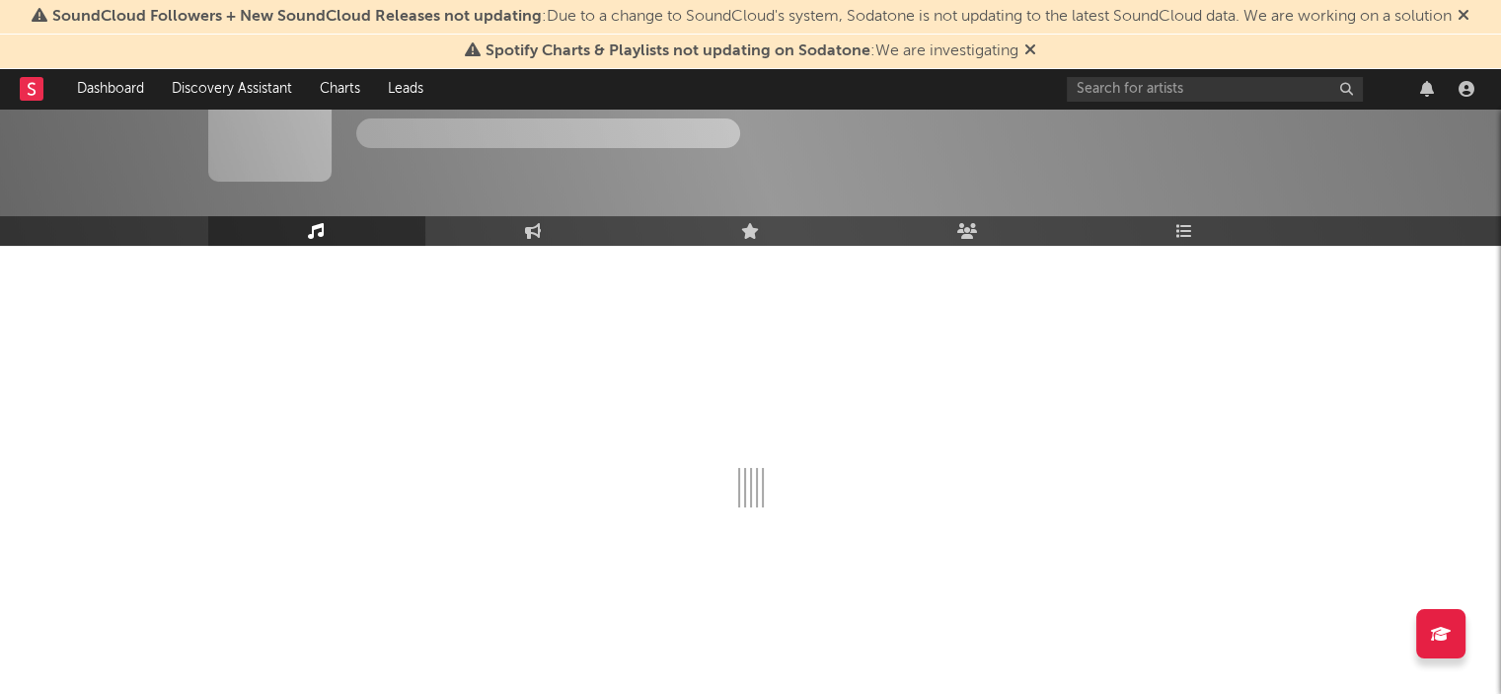
select select "6m"
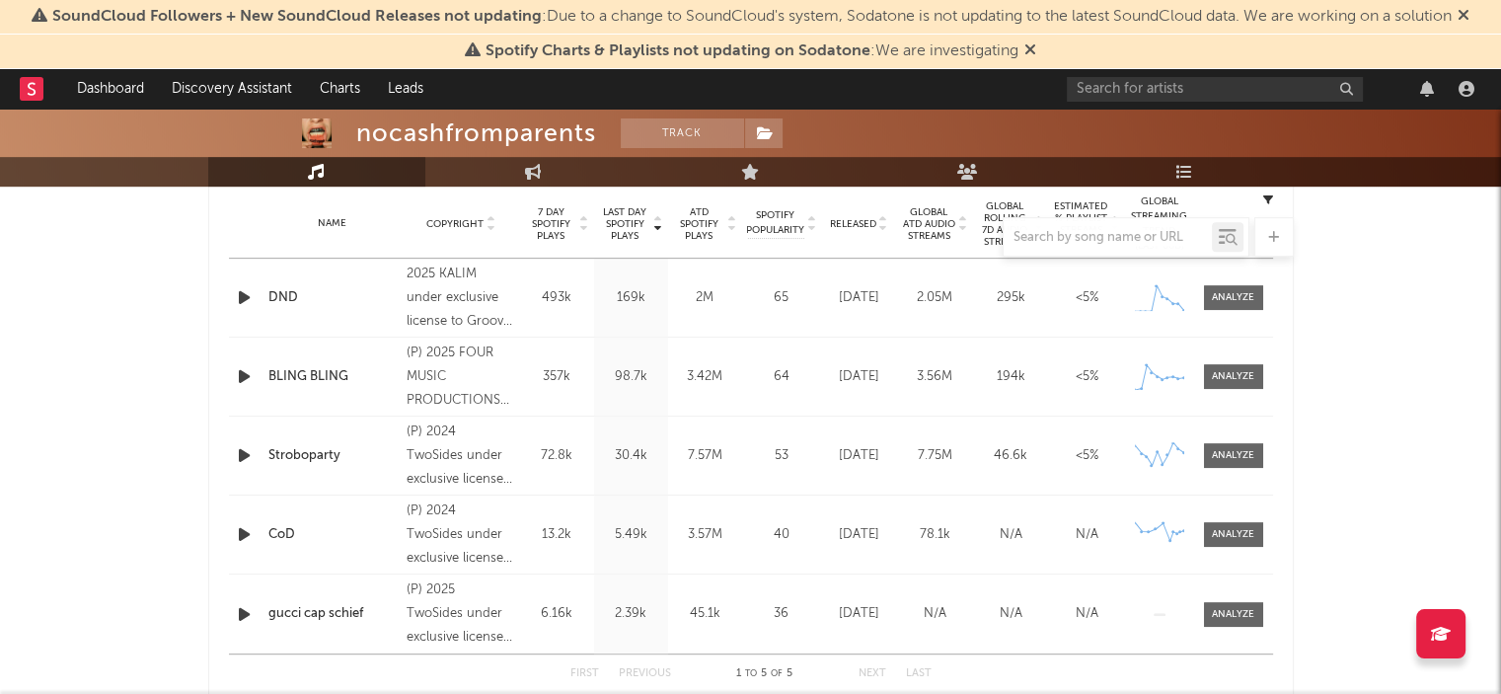
scroll to position [796, 0]
click at [281, 291] on div "DND" at bounding box center [332, 299] width 129 height 20
click at [126, 86] on link "Dashboard" at bounding box center [110, 88] width 95 height 39
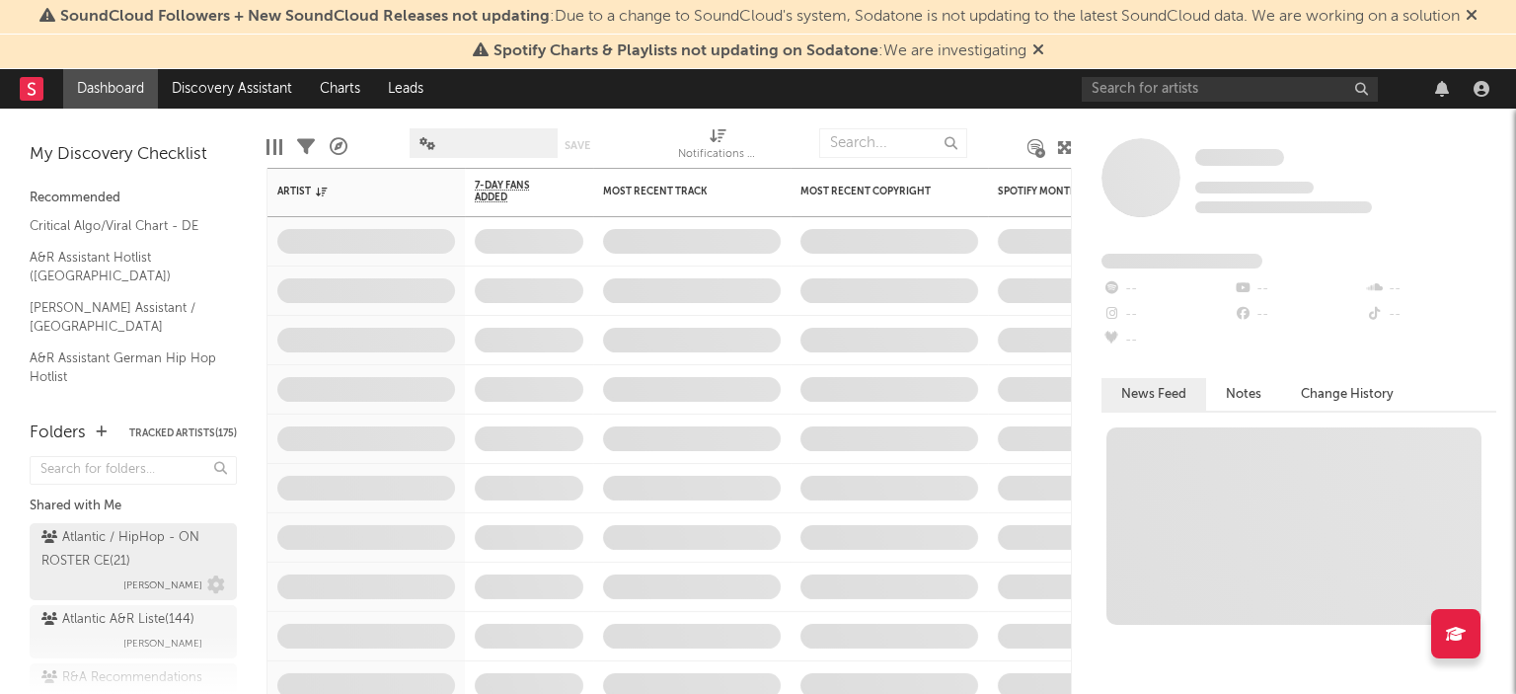
click at [89, 523] on link "Atlantic / HipHop - ON ROSTER CE ( 21 ) [PERSON_NAME]" at bounding box center [133, 561] width 207 height 77
